Goal: Transaction & Acquisition: Obtain resource

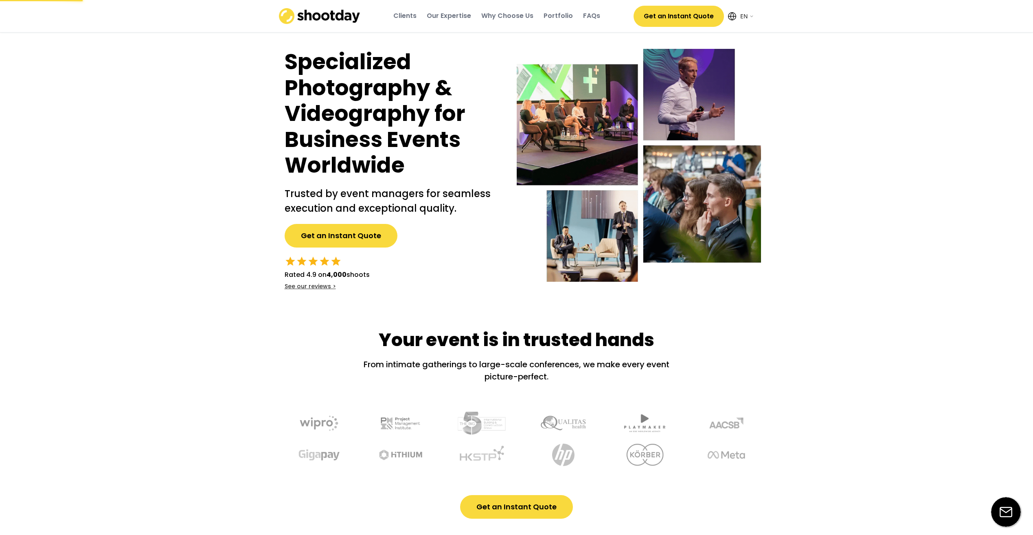
select select ""en""
click at [522, 510] on button "Get an Instant Quote" at bounding box center [516, 507] width 113 height 24
click at [353, 225] on button "Get an Instant Quote" at bounding box center [340, 236] width 113 height 24
